Goal: Task Accomplishment & Management: Use online tool/utility

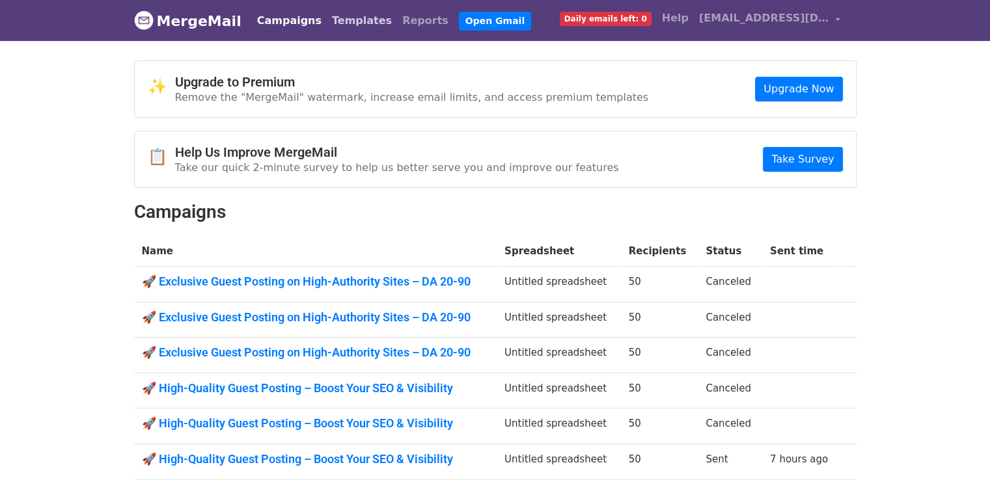
click at [352, 24] on link "Templates" at bounding box center [362, 21] width 70 height 26
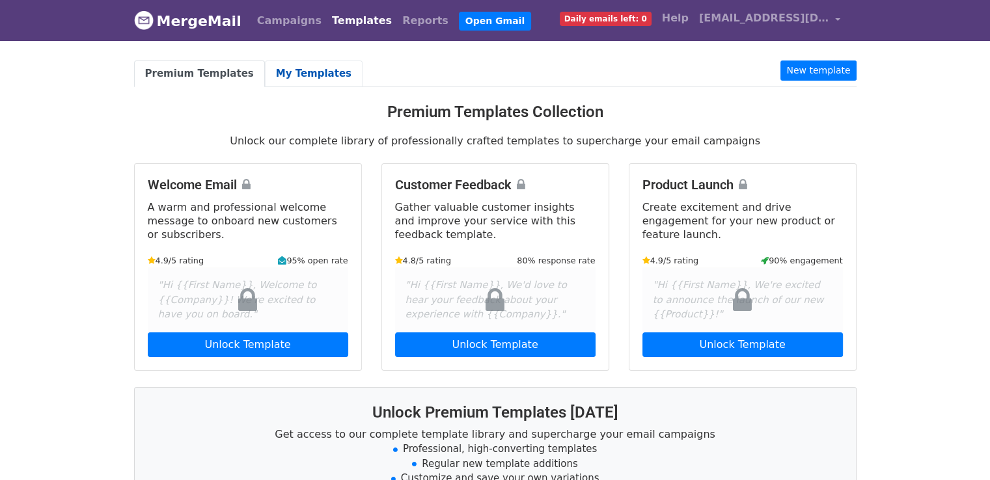
click at [307, 66] on link "My Templates" at bounding box center [314, 74] width 98 height 27
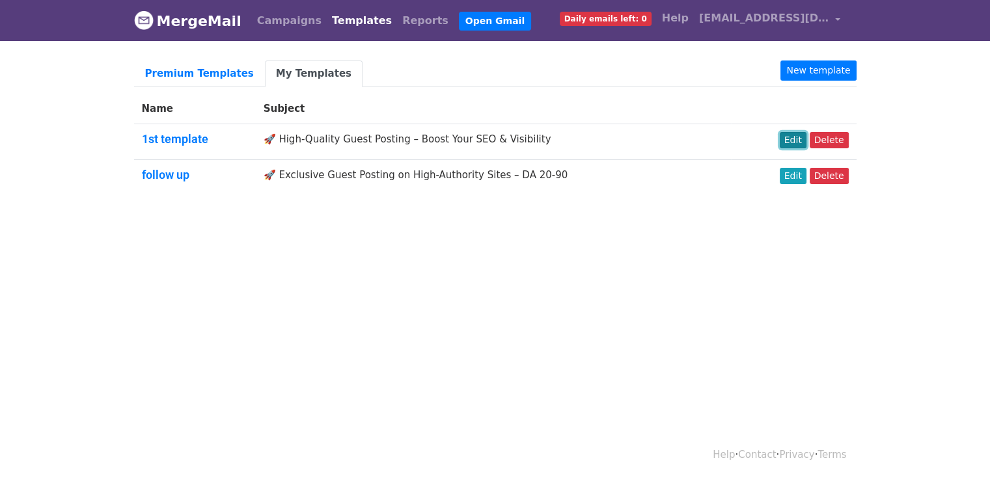
click at [804, 141] on link "Edit" at bounding box center [793, 140] width 27 height 16
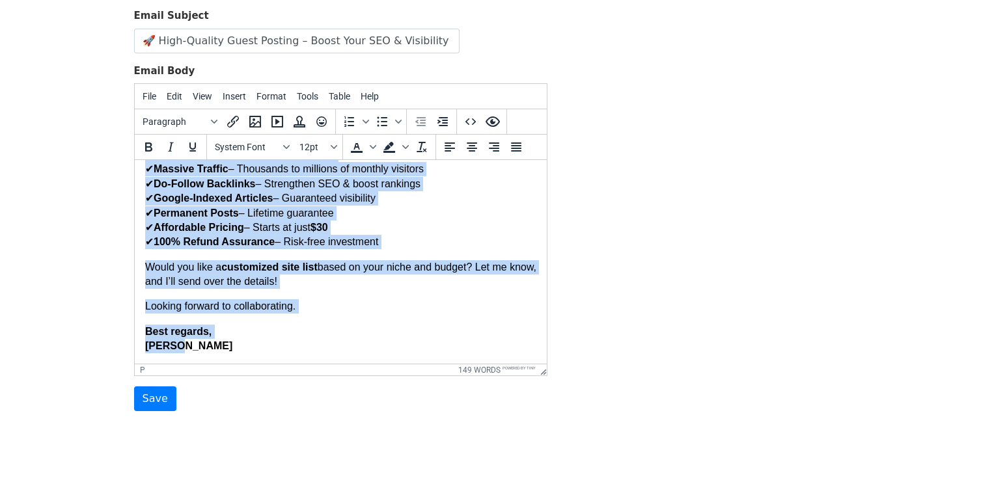
scroll to position [148, 0]
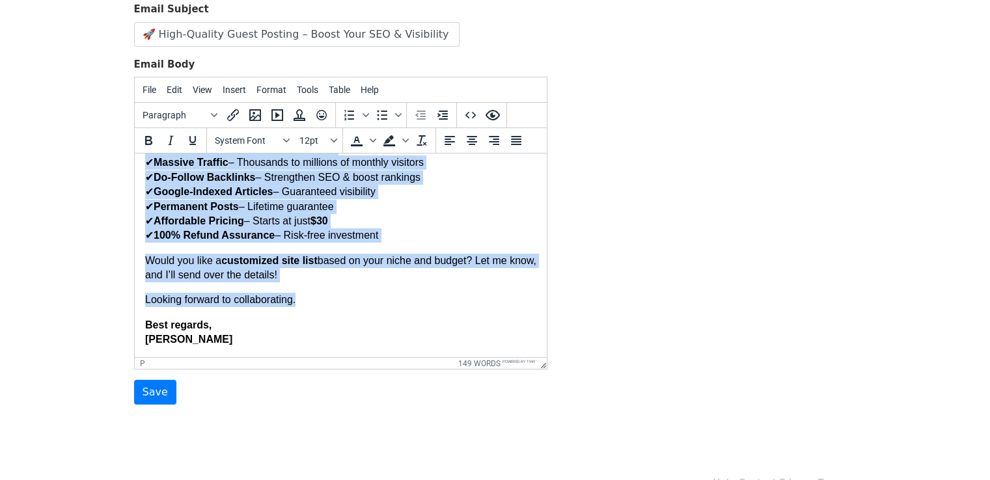
drag, startPoint x: 144, startPoint y: 173, endPoint x: 459, endPoint y: 289, distance: 335.7
click at [459, 289] on body "Hi, I recently came across one of your articles and was truly impressed by how …" at bounding box center [339, 127] width 391 height 439
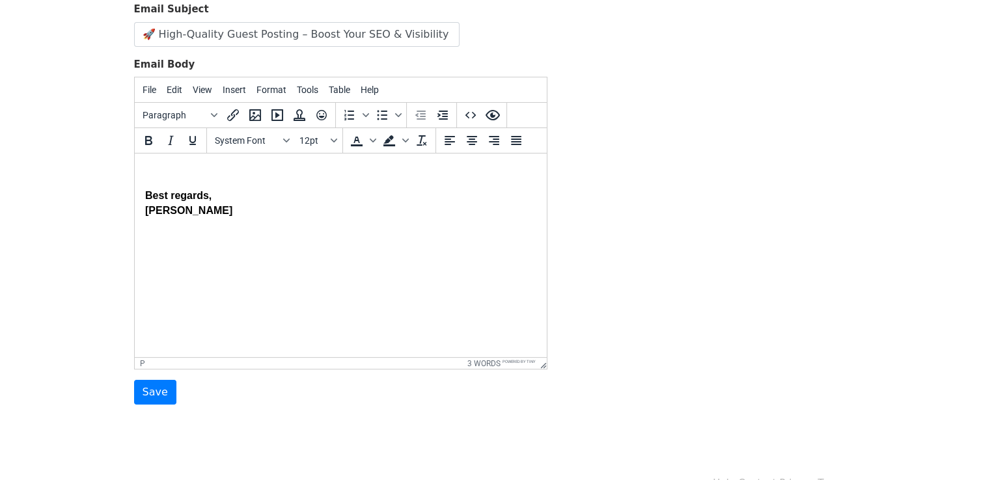
paste body
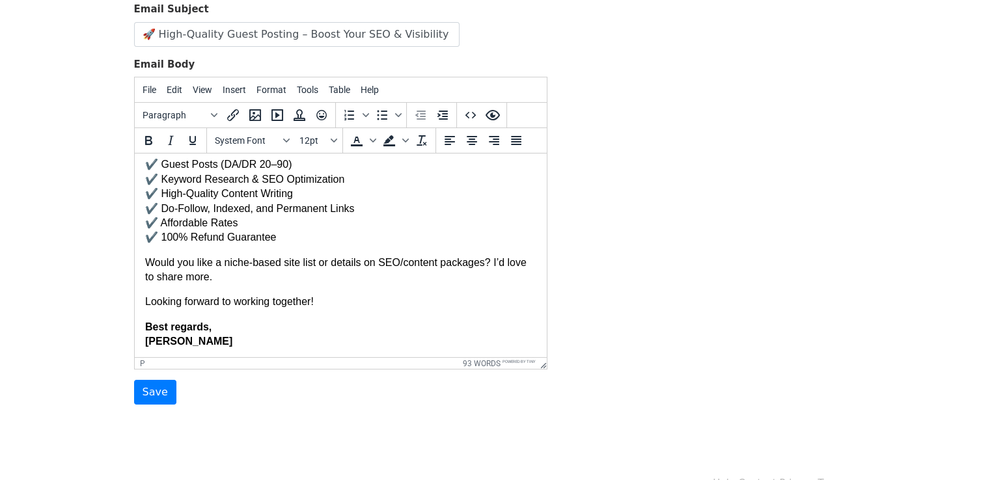
scroll to position [127, 0]
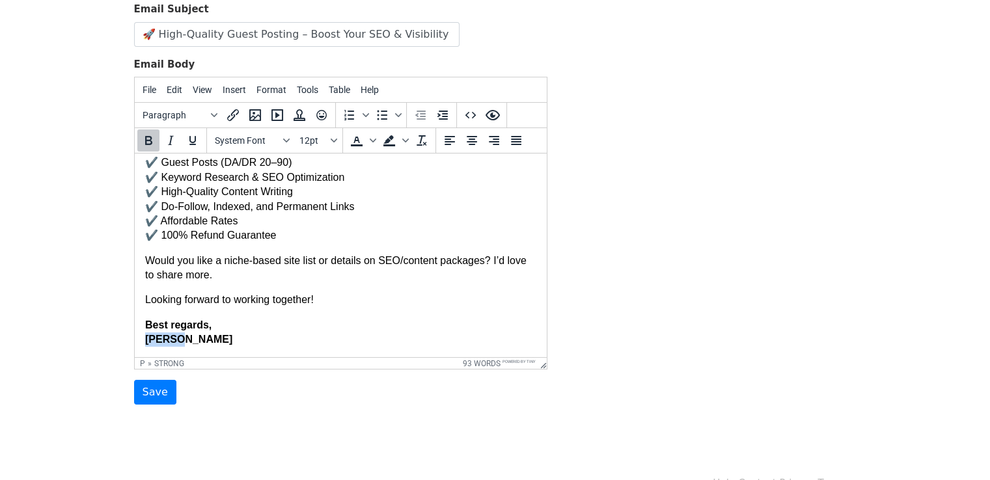
drag, startPoint x: 144, startPoint y: 345, endPoint x: 180, endPoint y: 348, distance: 35.2
click at [180, 348] on html "Hi, I hope you're doing well! I'm Aurelia — a guest posting and SEO specialist …" at bounding box center [340, 192] width 412 height 331
copy strong "[PERSON_NAME]"
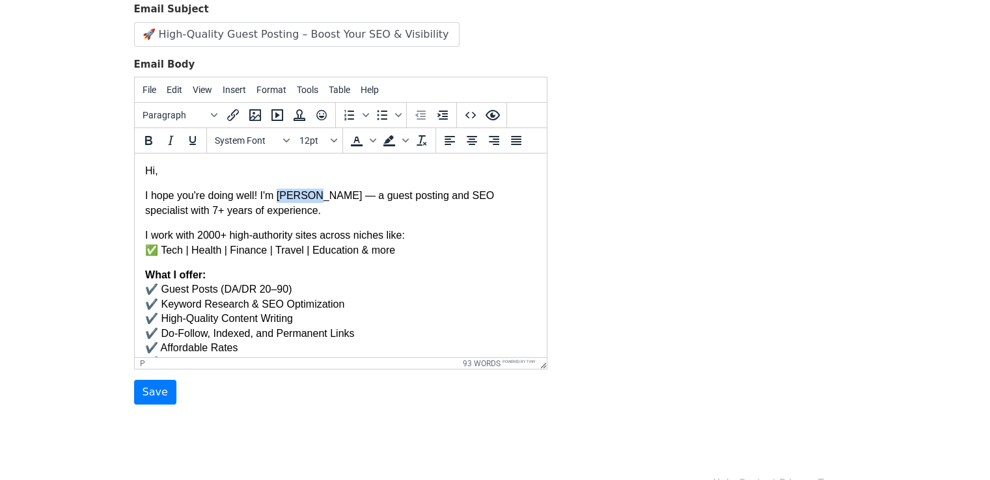
drag, startPoint x: 277, startPoint y: 199, endPoint x: 309, endPoint y: 202, distance: 32.7
click at [309, 202] on p "I hope you're doing well! I'm Aurelia — a guest posting and SEO specialist with…" at bounding box center [339, 203] width 391 height 29
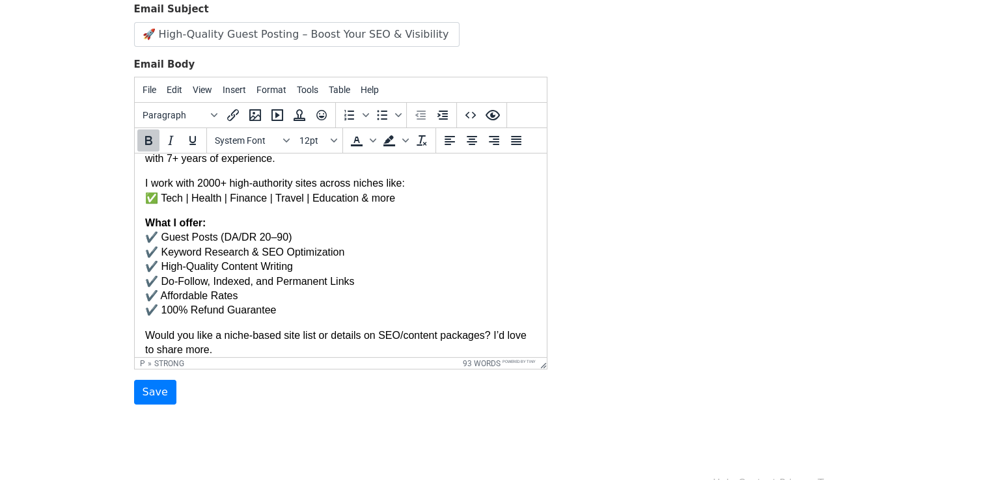
scroll to position [78, 0]
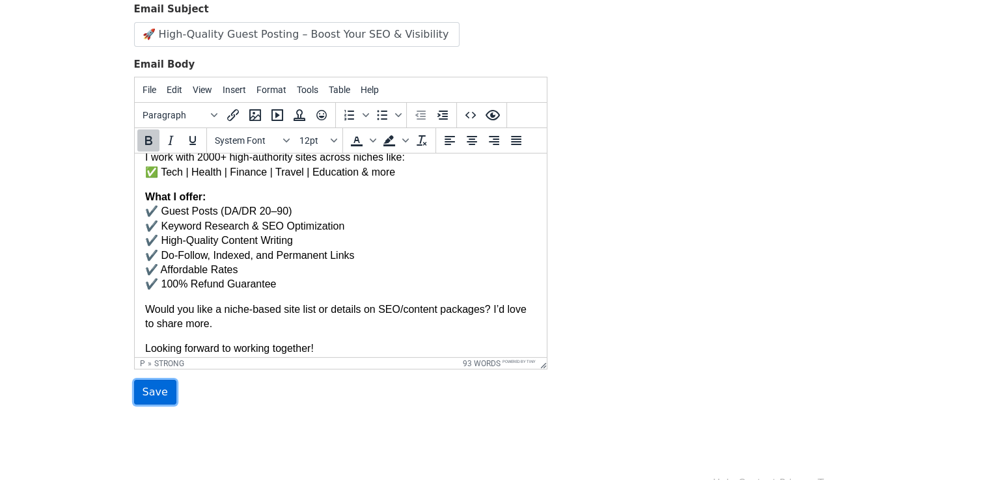
click at [159, 394] on input "Save" at bounding box center [155, 392] width 42 height 25
